Goal: Browse casually

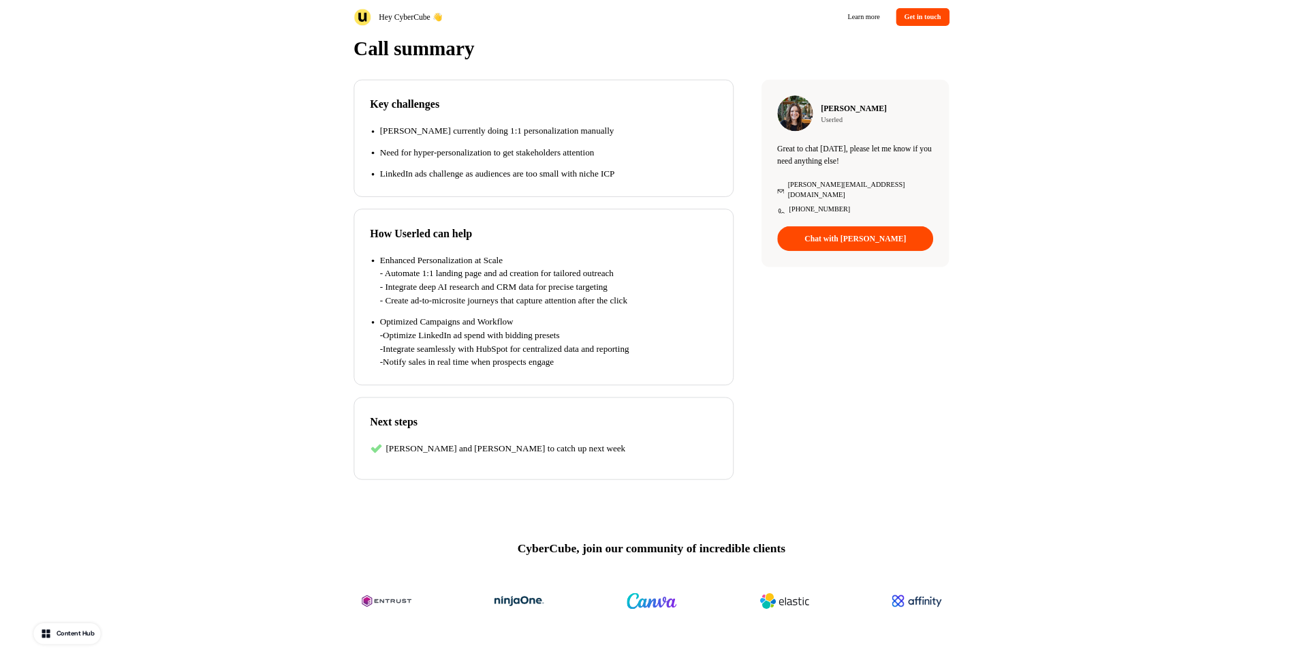
scroll to position [228, 0]
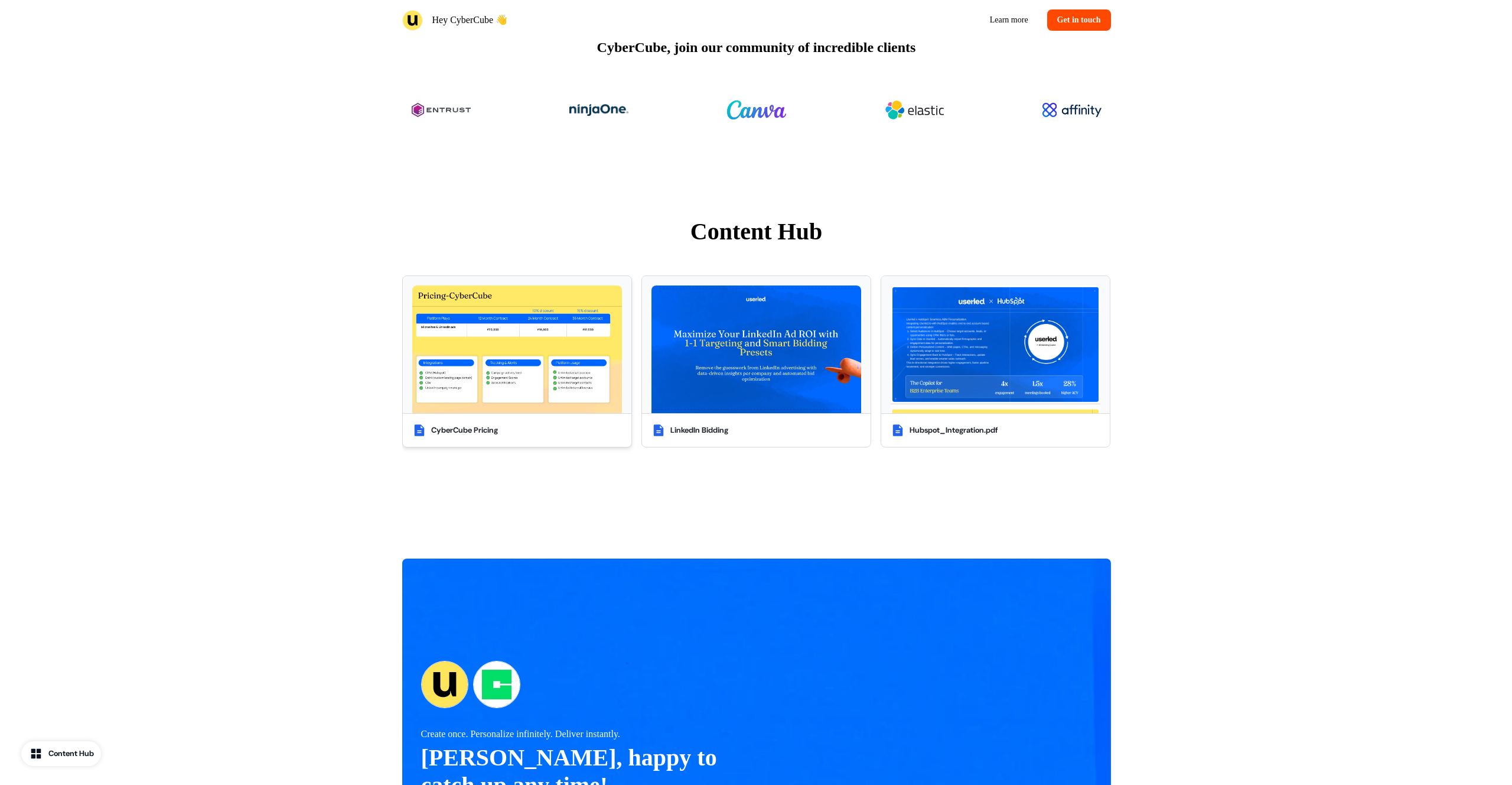
scroll to position [878, 0]
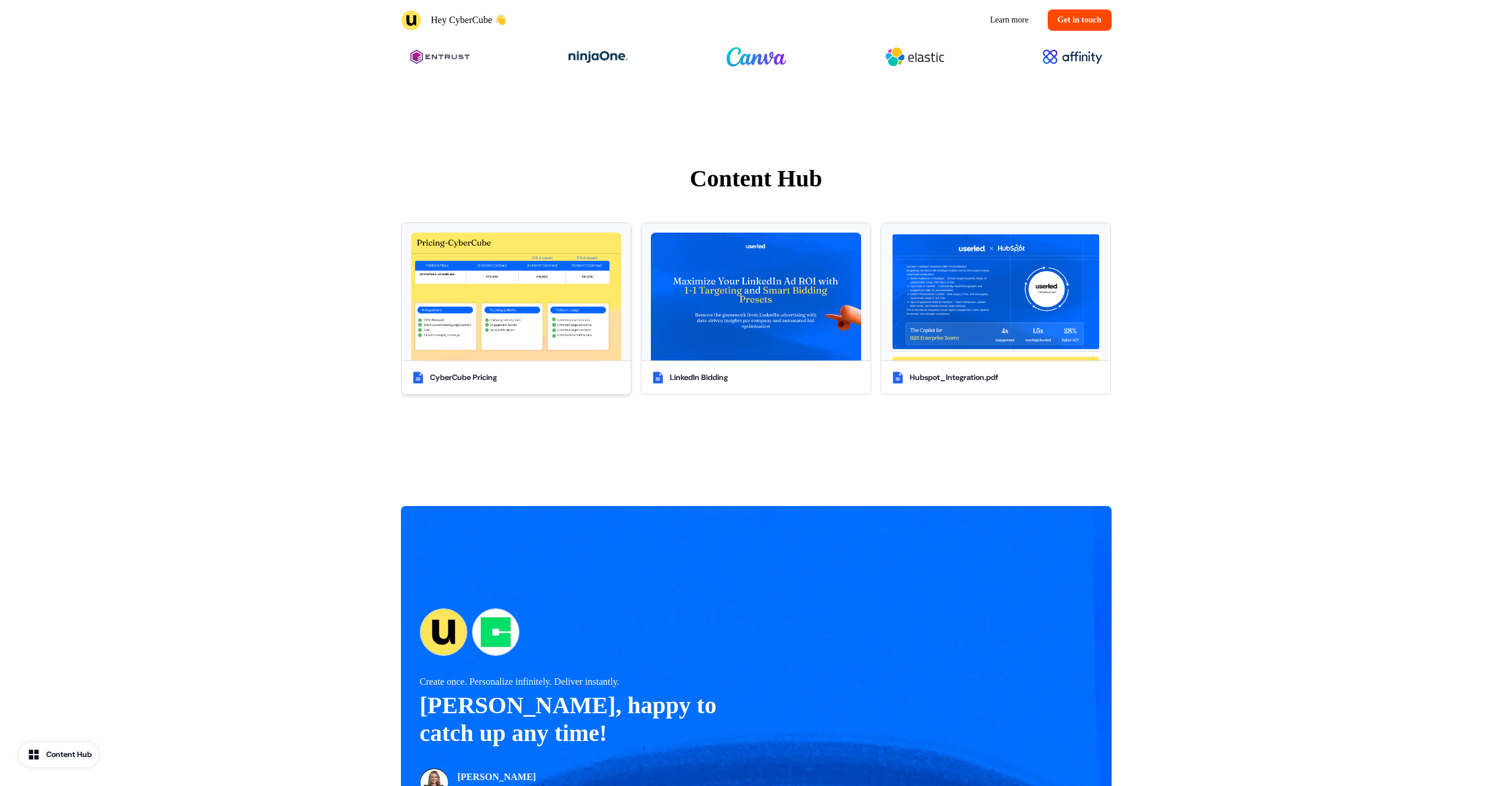
click at [507, 314] on img at bounding box center [516, 296] width 210 height 128
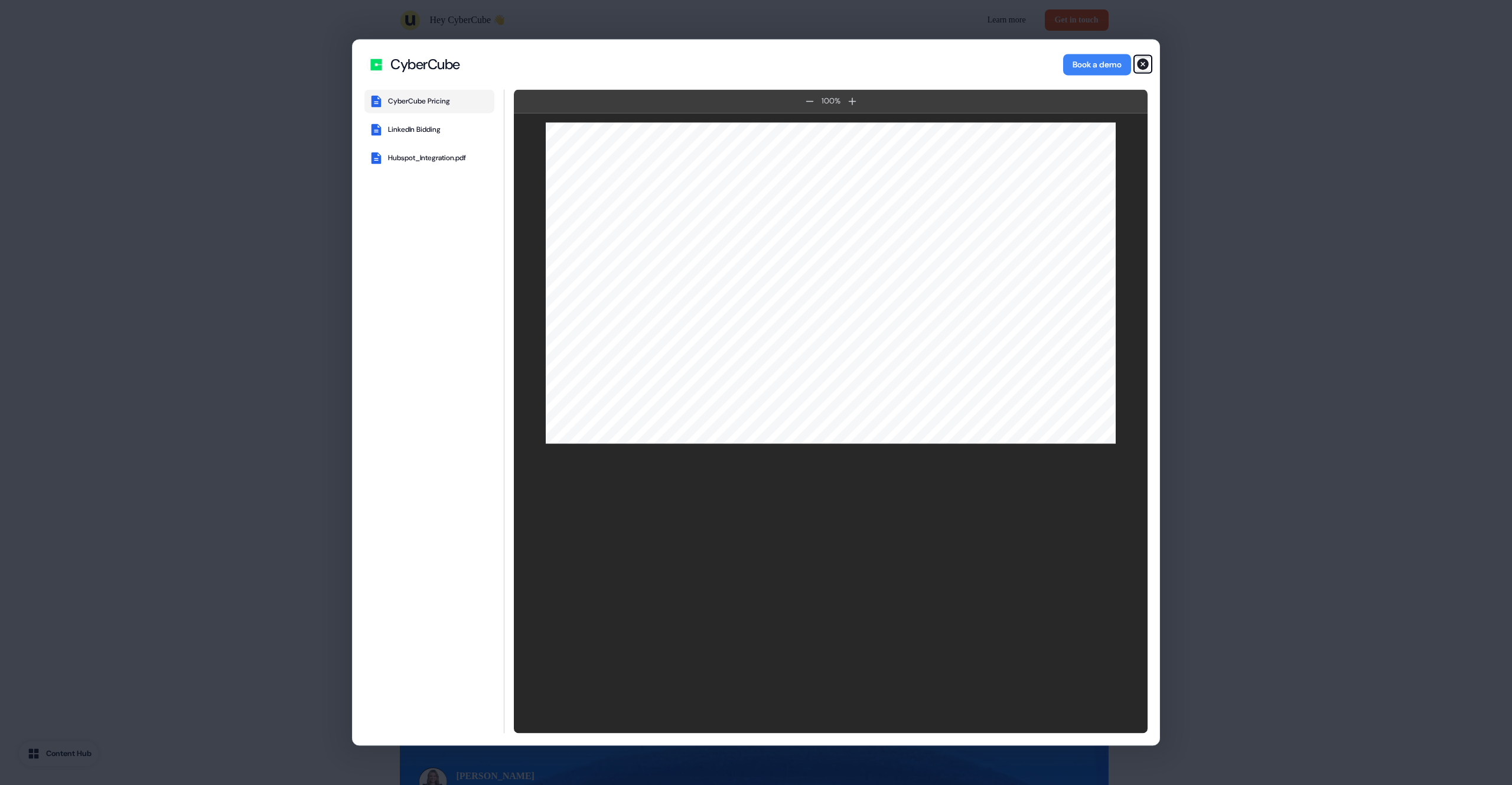
click at [1143, 66] on icon "button" at bounding box center [1144, 64] width 12 height 12
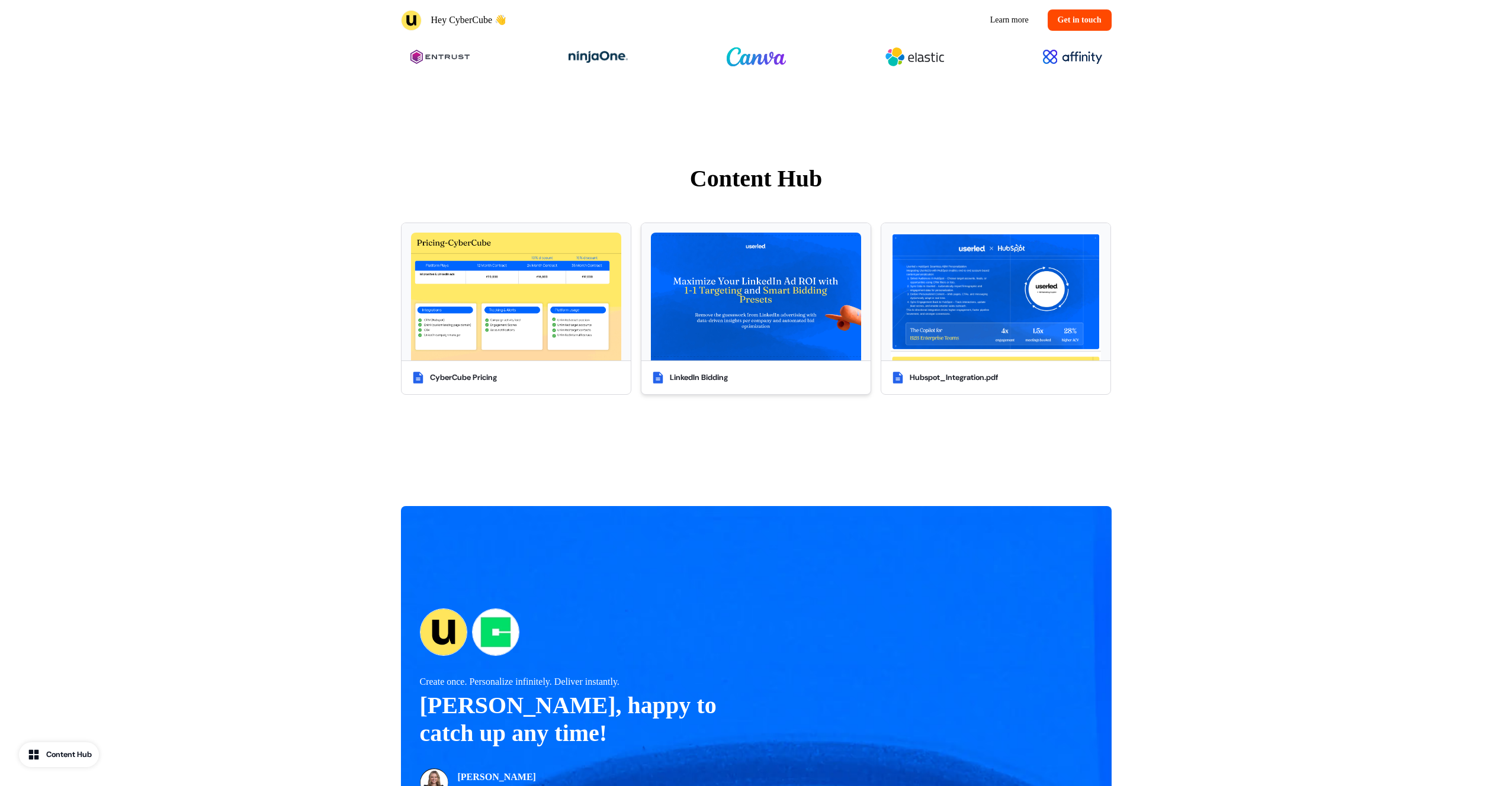
click at [774, 309] on img at bounding box center [756, 296] width 210 height 128
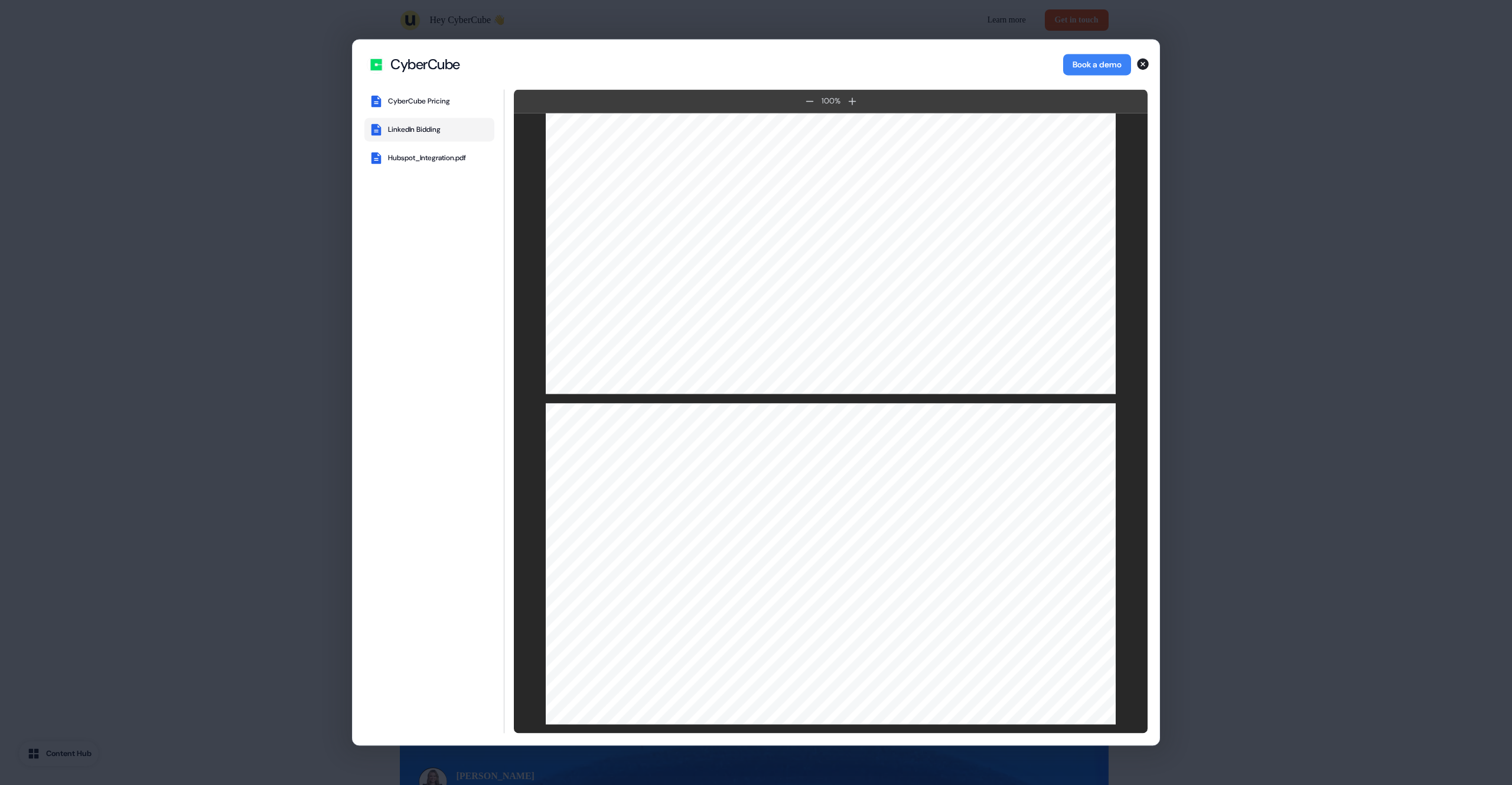
scroll to position [1372, 0]
click at [1141, 68] on icon "button" at bounding box center [1144, 64] width 12 height 12
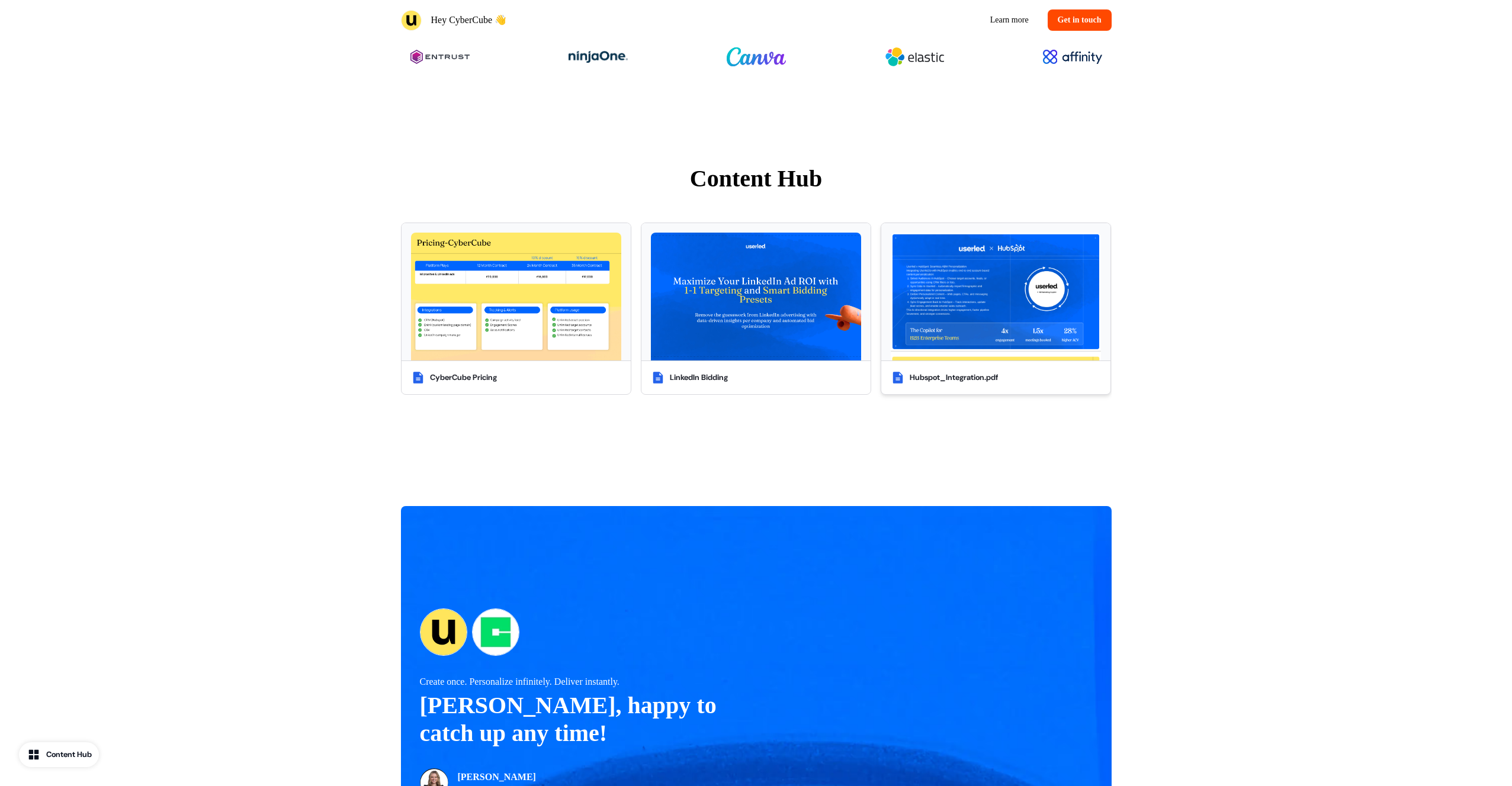
click at [1014, 250] on img at bounding box center [996, 296] width 210 height 128
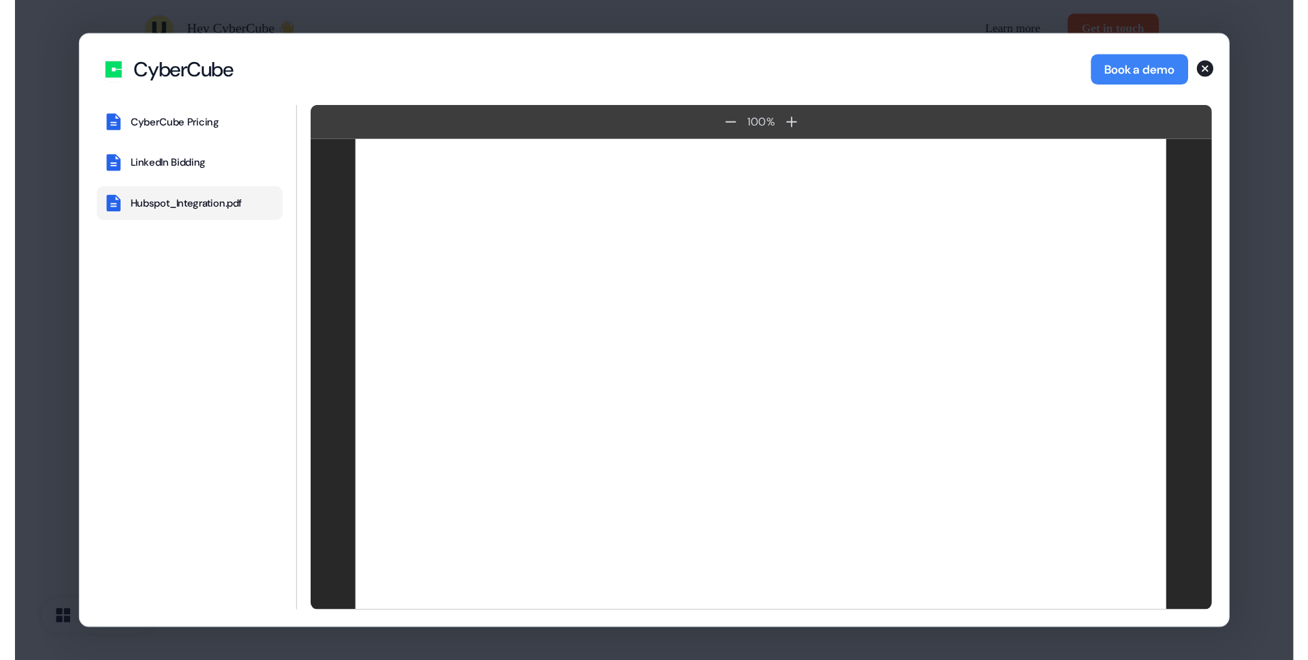
scroll to position [789, 0]
